Goal: Information Seeking & Learning: Find specific fact

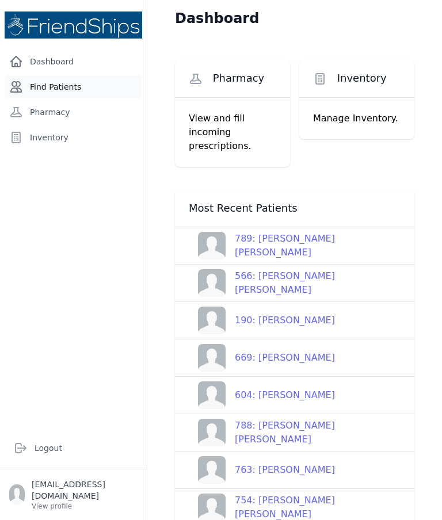
click at [49, 76] on link "Find Patients" at bounding box center [73, 86] width 137 height 23
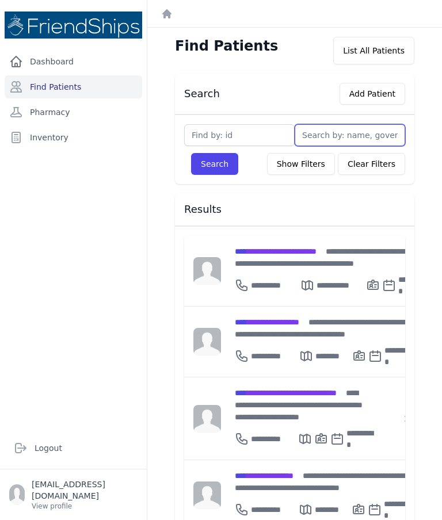
click at [325, 132] on input "text" at bounding box center [349, 135] width 110 height 22
type input "Ahmed"
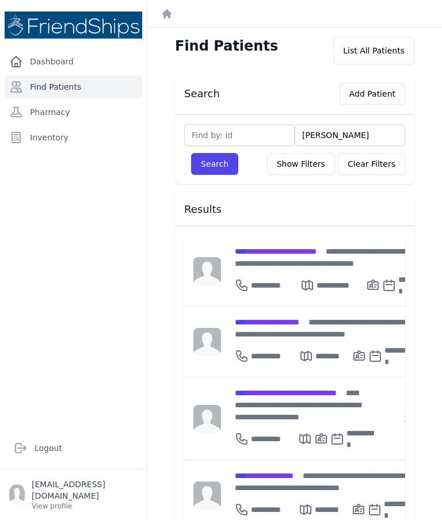
type input "Ahmed sh"
click at [214, 164] on button "Search" at bounding box center [214, 164] width 47 height 22
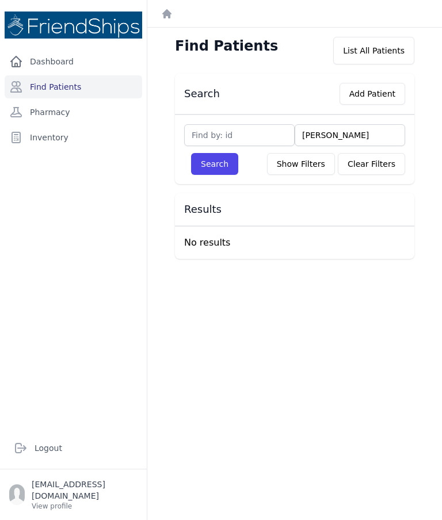
click at [367, 136] on input "Ahmed sh" at bounding box center [349, 135] width 110 height 22
type input "Ahmed s"
type input "Ahmed Saeed"
click at [378, 137] on input "Ahmed Saeed" at bounding box center [349, 135] width 110 height 22
click at [214, 164] on button "Search" at bounding box center [214, 164] width 47 height 22
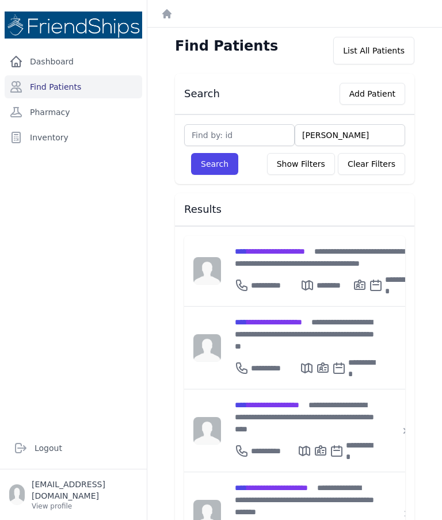
click at [372, 124] on input "Ahmed Saeed" at bounding box center [349, 135] width 110 height 22
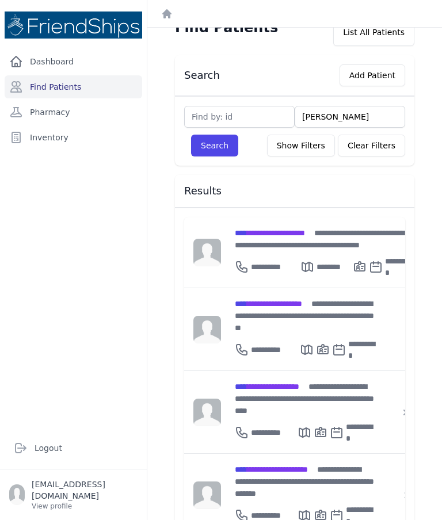
scroll to position [9, 0]
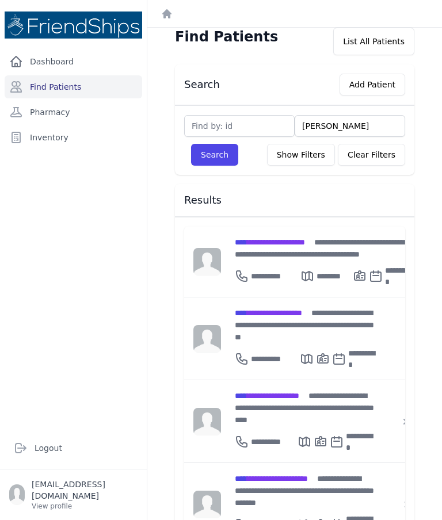
click at [349, 115] on input "Ahmed Saeed" at bounding box center [349, 126] width 110 height 22
type input "Ahmed"
type input "Ahmed sha"
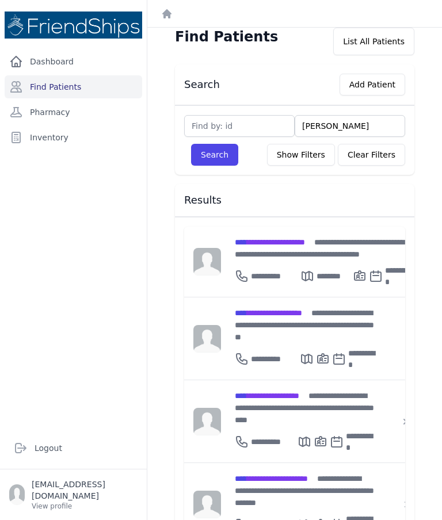
type input "Ahmed shab"
type input "Ahmed shabe"
type input "Ahmed shabee"
type input "Ahmed shabeeb"
type input "Ahmed shaheed"
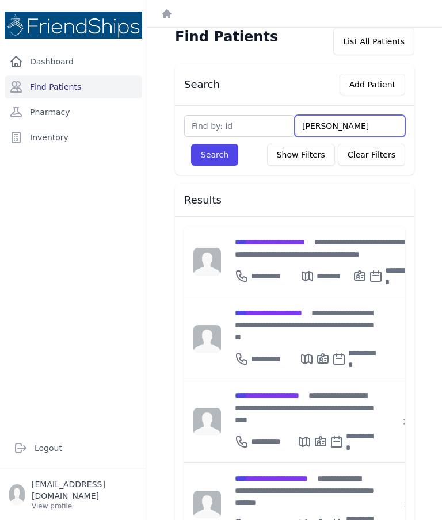
click at [214, 144] on button "Search" at bounding box center [214, 155] width 47 height 22
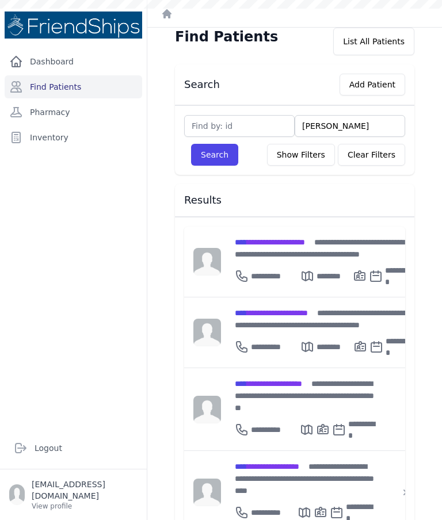
click at [354, 115] on input "Ahmed shaheed" at bounding box center [349, 126] width 110 height 22
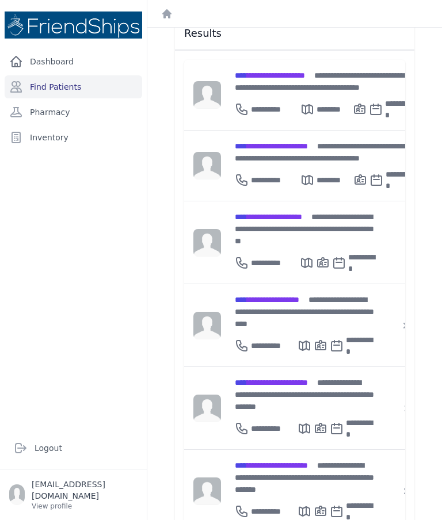
scroll to position [175, 0]
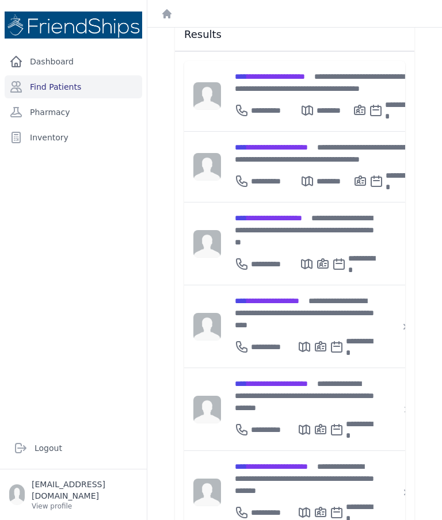
click at [431, 132] on div "Search Add Patient Ahmed shaheed Search Show Filters Clear Filters Filter By Ag…" at bounding box center [294, 262] width 276 height 726
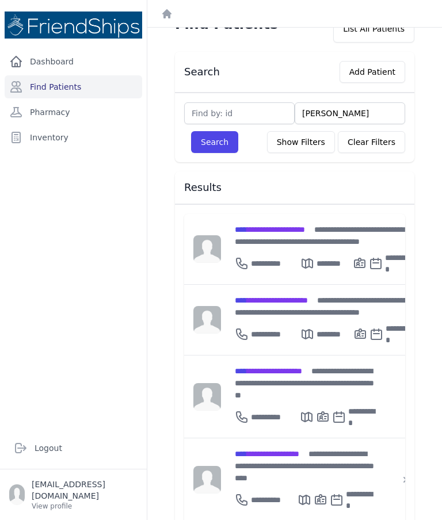
scroll to position [14, 0]
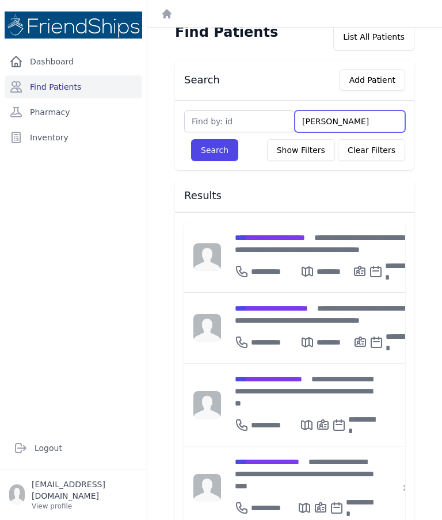
click at [348, 122] on input "Ahmed shaheed" at bounding box center [349, 121] width 110 height 22
click at [352, 119] on input "Ahmed shaheed" at bounding box center [349, 121] width 110 height 22
type input "Ahmed sha"
type input "Ahmed shab"
type input "Ahmed shabi"
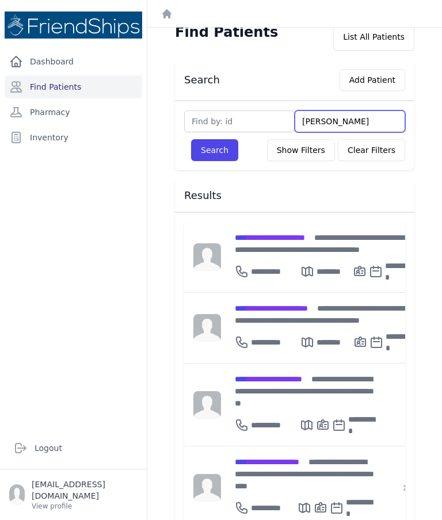
type input "Ahmed Shabib"
click at [214, 150] on button "Search" at bounding box center [214, 150] width 47 height 22
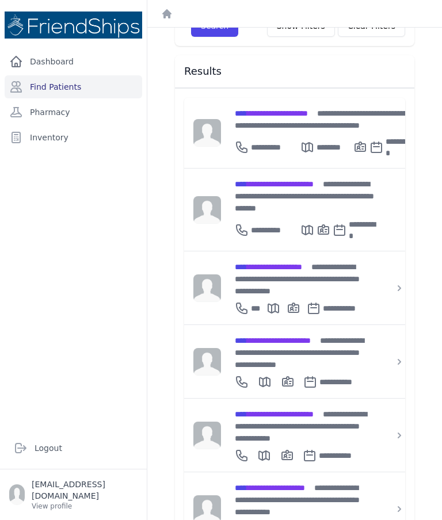
scroll to position [139, 0]
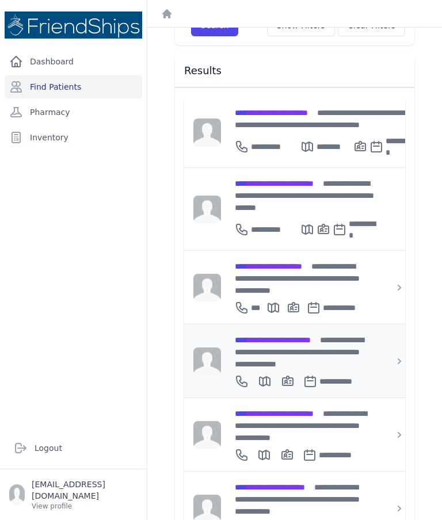
click at [310, 336] on span "**********" at bounding box center [273, 340] width 76 height 8
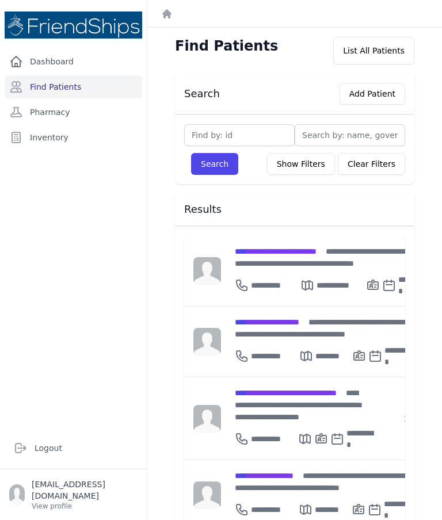
scroll to position [-1, 0]
click at [355, 134] on input "text" at bounding box center [349, 135] width 110 height 22
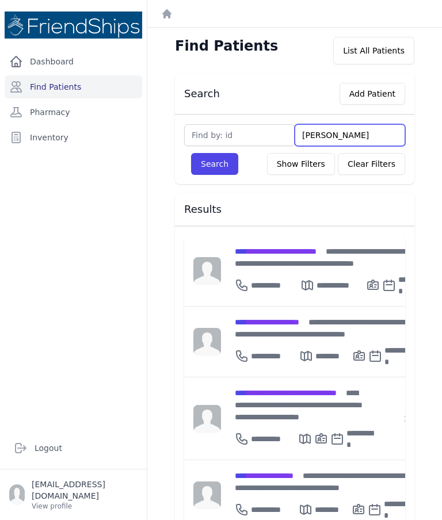
type input "Ahmed"
type input "Ahmed shabib"
type input "Ahmed Shabib"
click at [214, 164] on button "Search" at bounding box center [214, 164] width 47 height 22
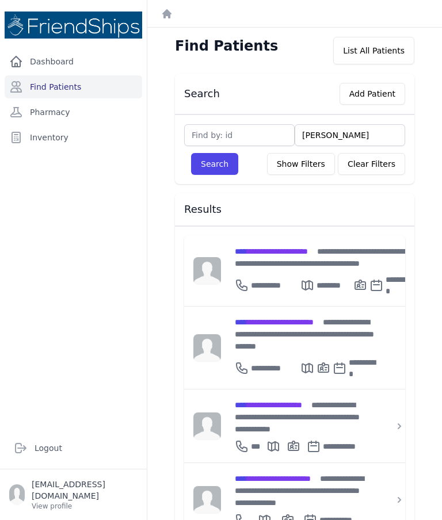
click at [316, 124] on input "Ahmed Shabib" at bounding box center [349, 135] width 110 height 22
click at [317, 124] on input "Ahmed Shabib" at bounding box center [349, 135] width 110 height 22
click at [313, 124] on input "Ahmed Shabib" at bounding box center [349, 135] width 110 height 22
type input "ahma Shabib"
type input "ahmad Shabib"
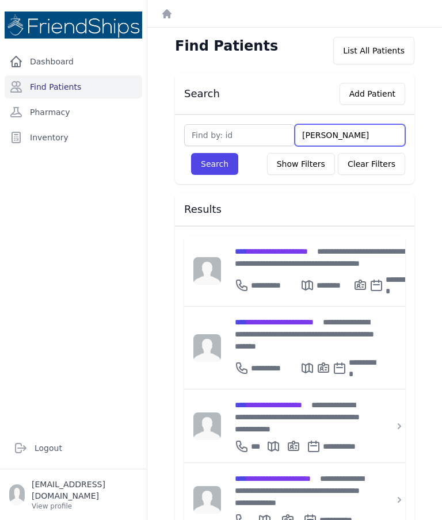
click at [214, 153] on button "Search" at bounding box center [214, 164] width 47 height 22
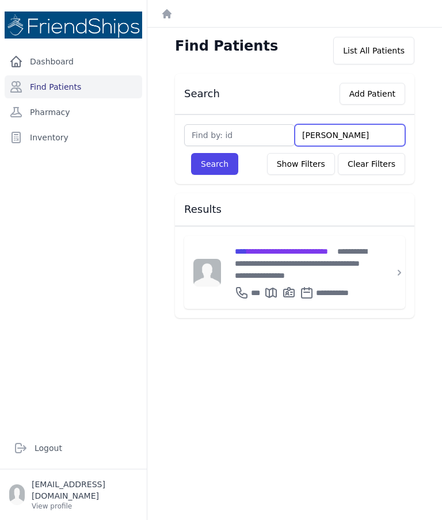
click at [351, 125] on input "ahmad Shabib" at bounding box center [349, 135] width 110 height 22
click at [318, 135] on input "ahmad Shabib" at bounding box center [349, 135] width 110 height 22
click at [316, 139] on input "ahmad Shabib" at bounding box center [349, 135] width 110 height 22
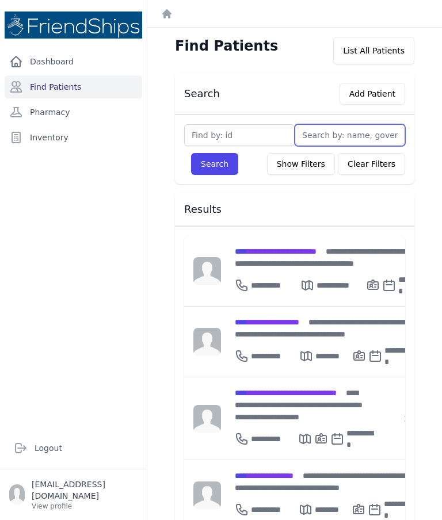
click at [354, 135] on input "text" at bounding box center [349, 135] width 110 height 22
type input "[PERSON_NAME]"
click at [214, 164] on button "Search" at bounding box center [214, 164] width 47 height 22
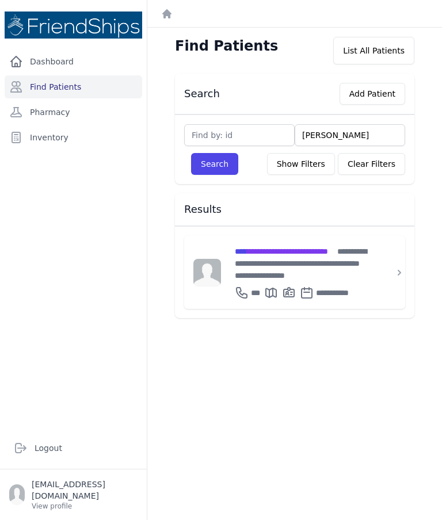
click at [325, 133] on input "[PERSON_NAME]" at bounding box center [349, 135] width 110 height 22
click at [318, 137] on input "[PERSON_NAME]" at bounding box center [349, 135] width 110 height 22
click at [322, 135] on input "[PERSON_NAME]" at bounding box center [349, 135] width 110 height 22
type input "[PERSON_NAME]"
click at [214, 164] on button "Search" at bounding box center [214, 164] width 47 height 22
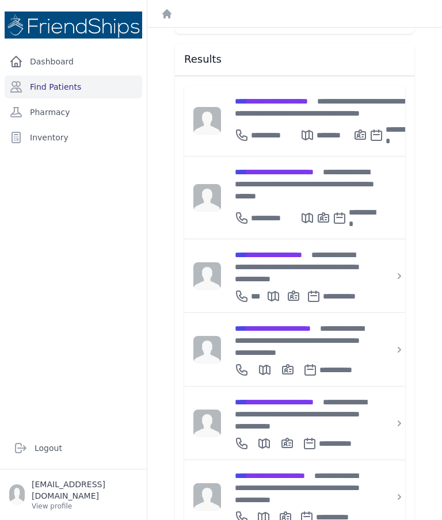
scroll to position [149, 0]
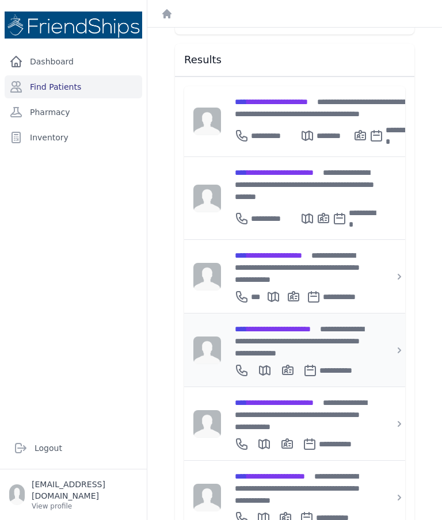
click at [310, 325] on span "**********" at bounding box center [273, 329] width 76 height 8
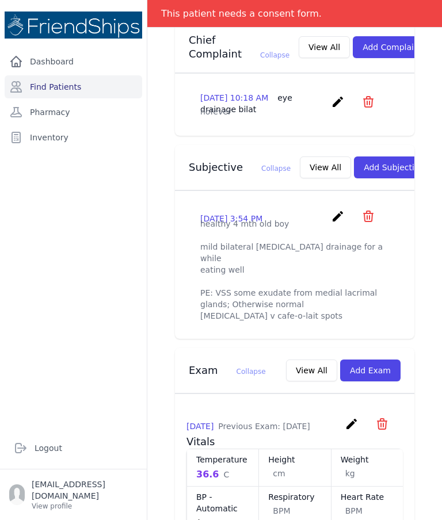
scroll to position [296, 0]
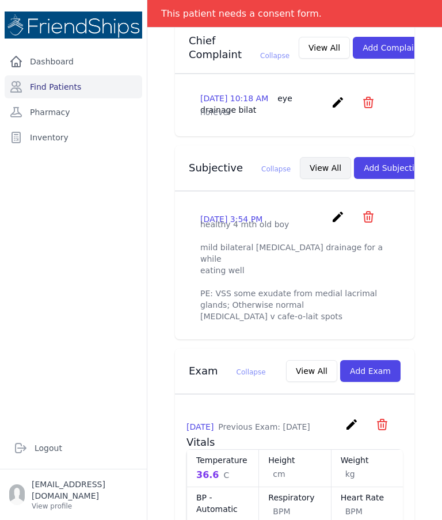
click at [305, 171] on button "View All" at bounding box center [325, 168] width 51 height 22
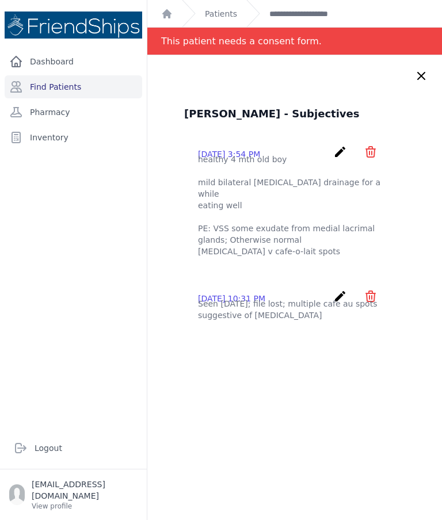
click at [425, 78] on icon at bounding box center [421, 76] width 14 height 14
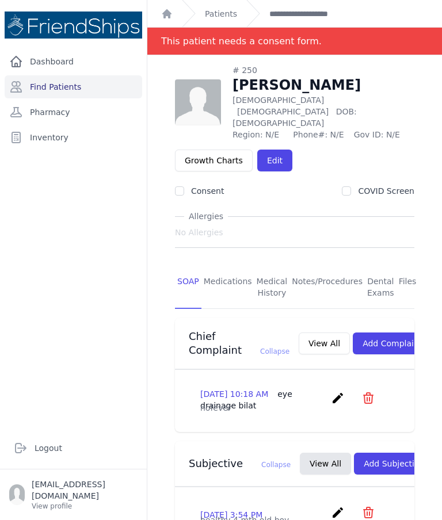
click at [413, 75] on div "# 250 [PERSON_NAME] [DEMOGRAPHIC_DATA] [DEMOGRAPHIC_DATA] DOB: [DEMOGRAPHIC_DAT…" at bounding box center [294, 102] width 239 height 76
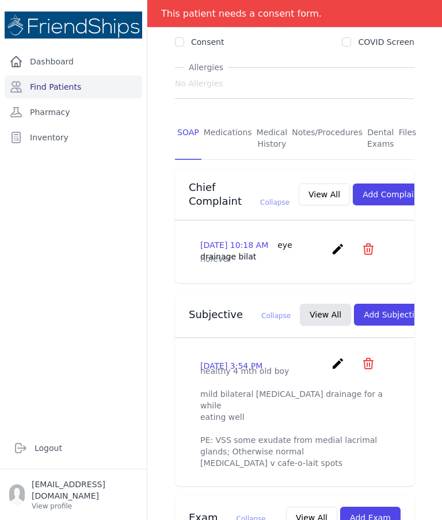
scroll to position [147, 0]
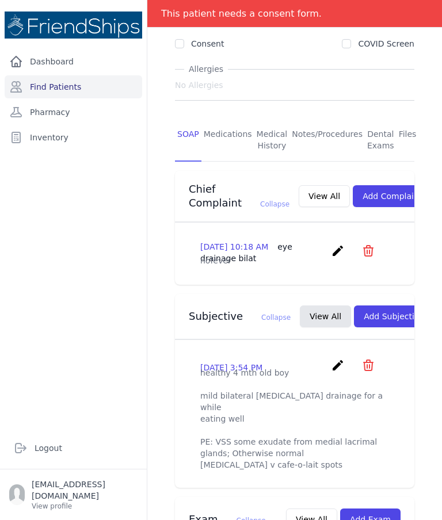
click at [404, 119] on link "Files" at bounding box center [407, 140] width 22 height 43
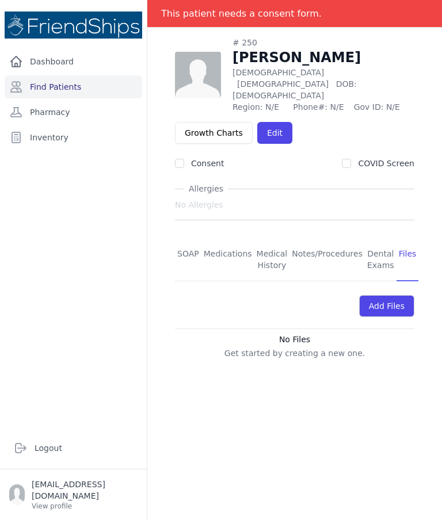
click at [170, 227] on div "# 250 [PERSON_NAME] [DEMOGRAPHIC_DATA] [DEMOGRAPHIC_DATA] DOB: [DEMOGRAPHIC_DAT…" at bounding box center [294, 205] width 276 height 336
click at [175, 239] on link "SOAP" at bounding box center [188, 260] width 26 height 43
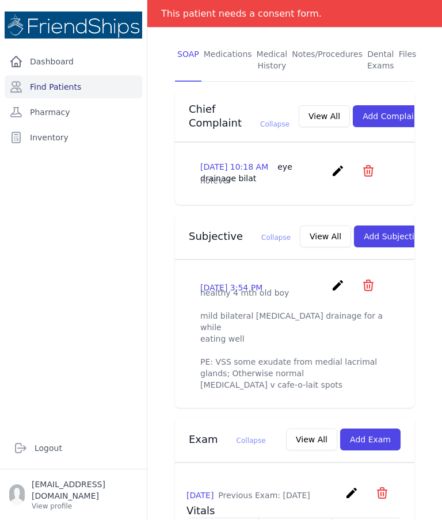
scroll to position [258, 0]
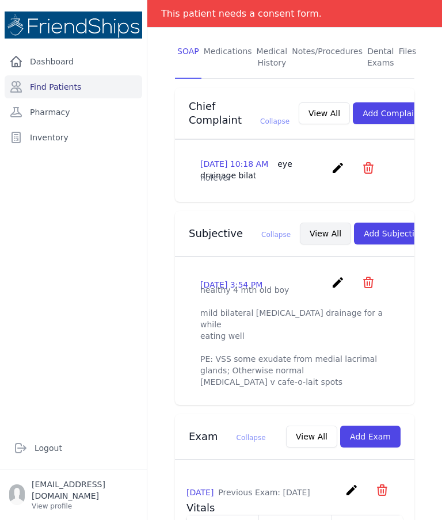
click at [300, 244] on button "View All" at bounding box center [325, 233] width 51 height 22
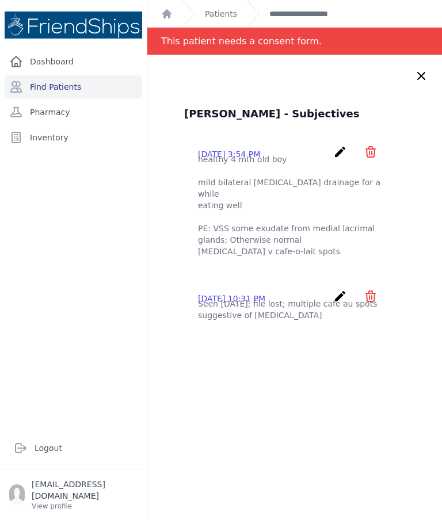
click at [422, 82] on icon at bounding box center [421, 76] width 14 height 14
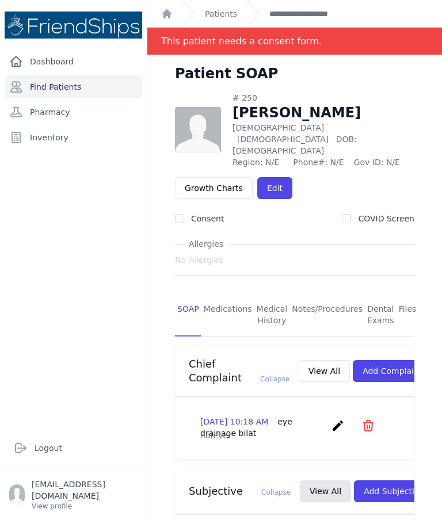
click at [416, 77] on div "Patient SOAP" at bounding box center [294, 78] width 276 height 28
click at [57, 101] on link "Pharmacy" at bounding box center [73, 112] width 137 height 23
click at [68, 75] on link "Find Patients" at bounding box center [73, 86] width 137 height 23
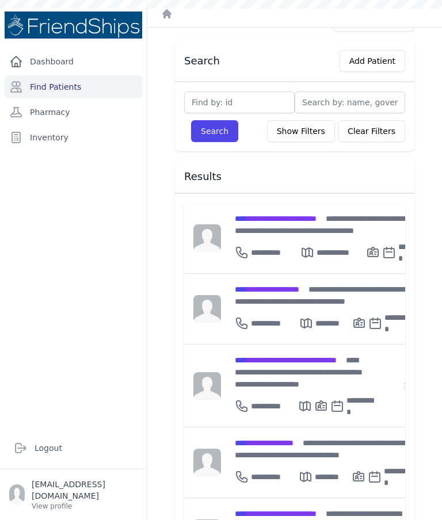
scroll to position [34, 0]
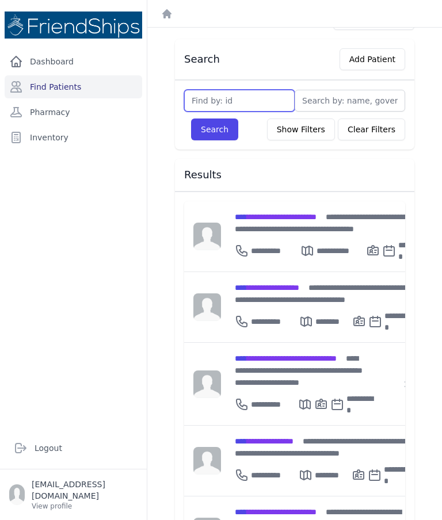
click at [251, 105] on input "text" at bounding box center [239, 101] width 110 height 22
type input "25"
click at [213, 125] on button "Search" at bounding box center [214, 129] width 47 height 22
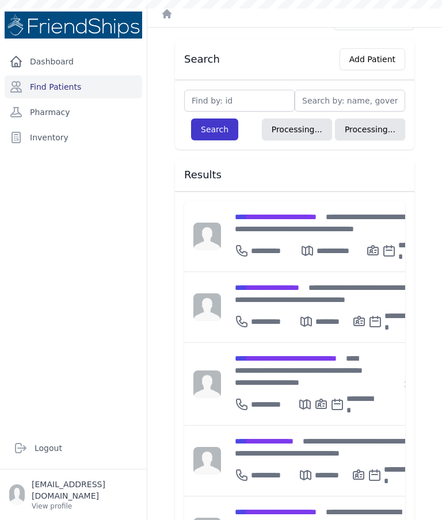
scroll to position [28, 0]
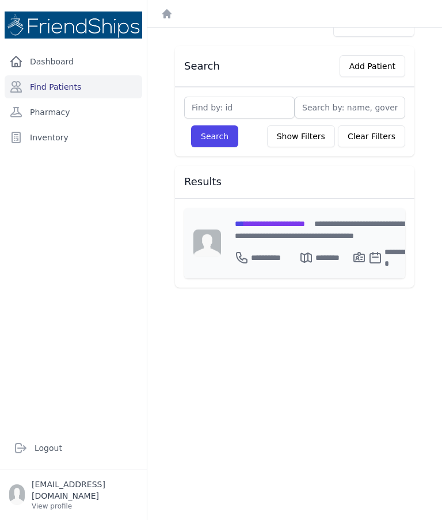
click at [298, 241] on div "**********" at bounding box center [324, 255] width 178 height 28
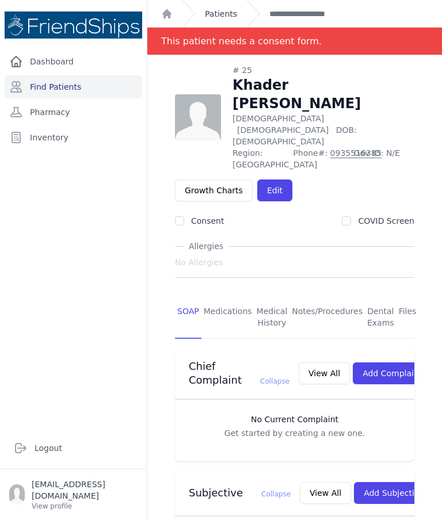
click at [222, 11] on link "Patients" at bounding box center [221, 13] width 32 height 11
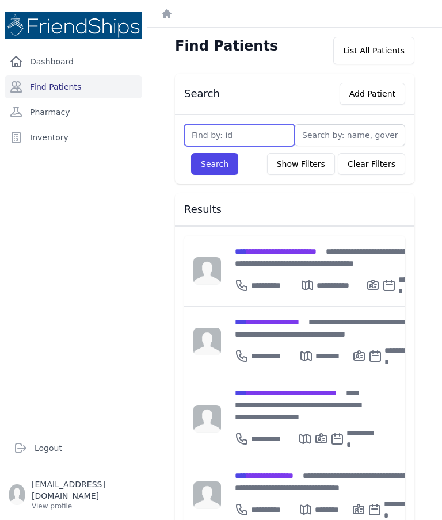
click at [232, 139] on input "text" at bounding box center [239, 135] width 110 height 22
type input "183"
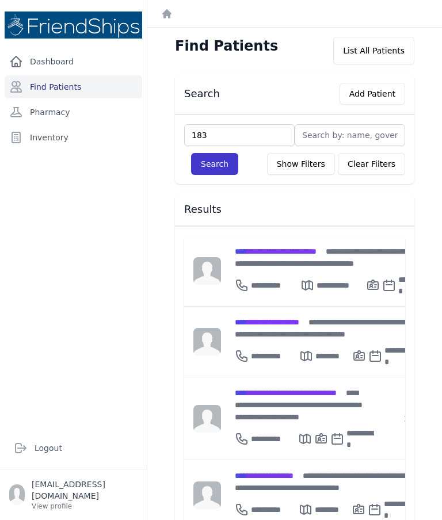
click at [229, 172] on button "Search" at bounding box center [214, 164] width 47 height 22
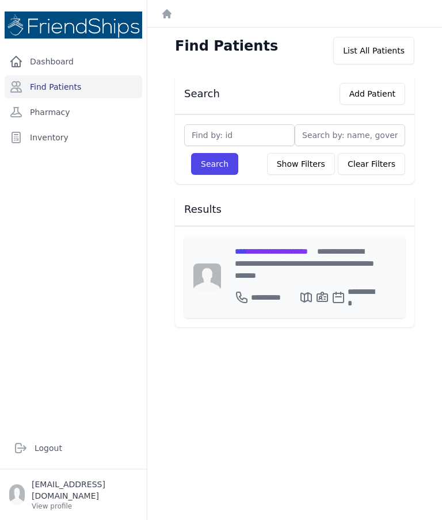
click at [266, 260] on span "**********" at bounding box center [304, 263] width 139 height 32
click at [250, 286] on div "**********" at bounding box center [267, 297] width 64 height 23
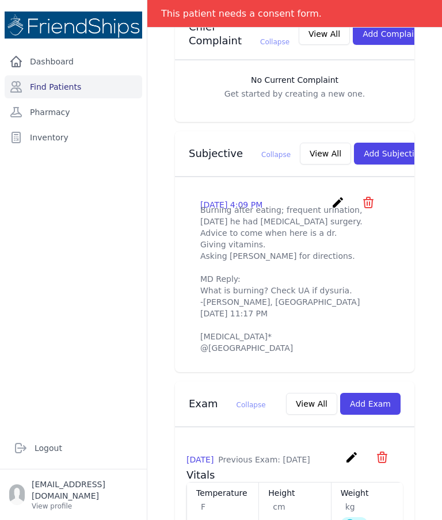
scroll to position [313, 0]
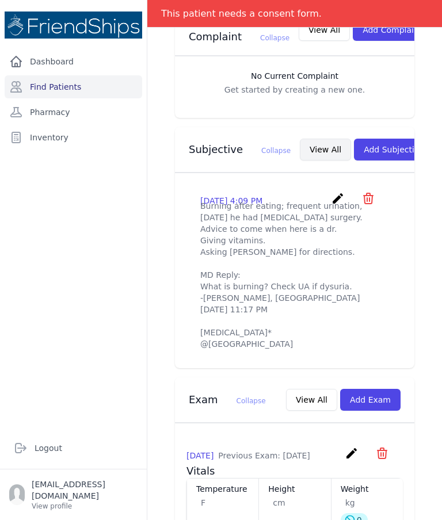
click at [300, 146] on button "View All" at bounding box center [325, 150] width 51 height 22
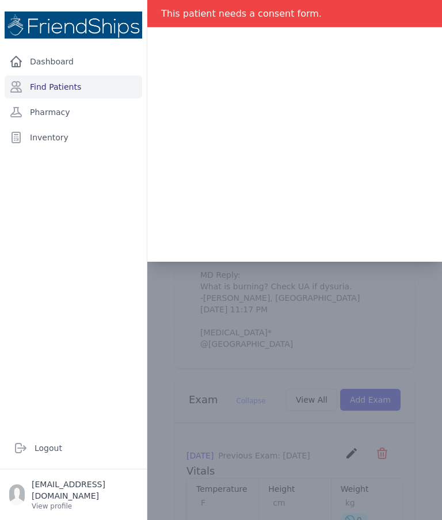
scroll to position [0, 0]
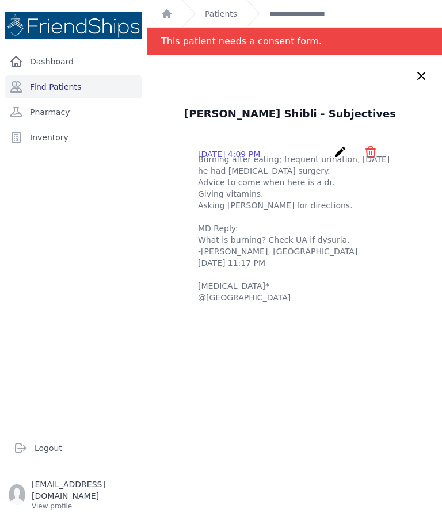
click at [418, 74] on icon at bounding box center [421, 76] width 14 height 14
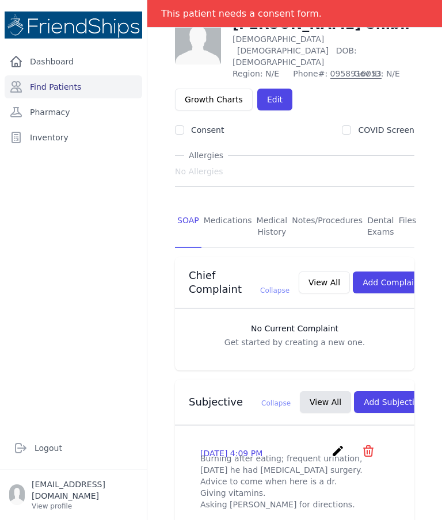
scroll to position [57, 0]
